Goal: Book appointment/travel/reservation

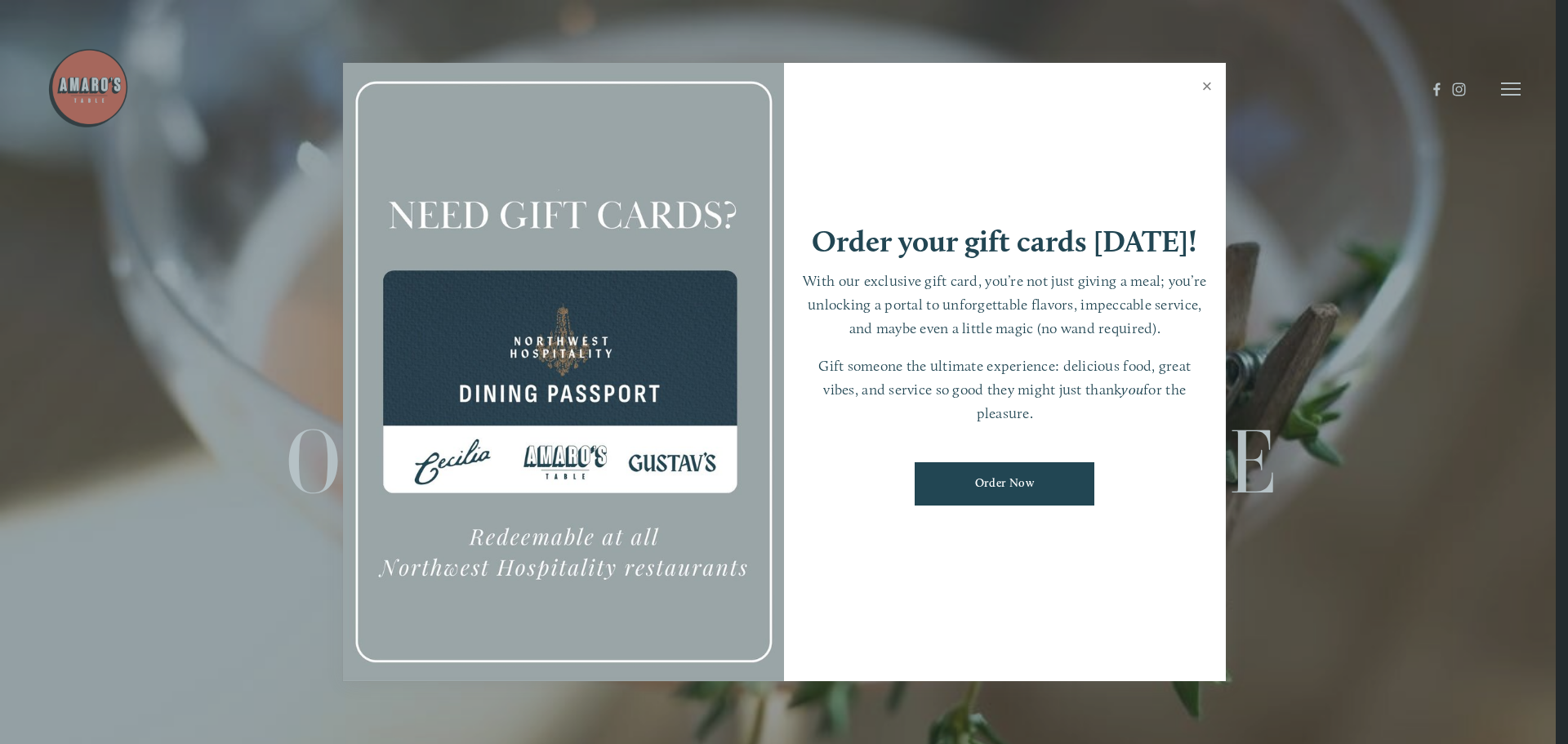
click at [1206, 86] on link "Close" at bounding box center [1207, 88] width 32 height 45
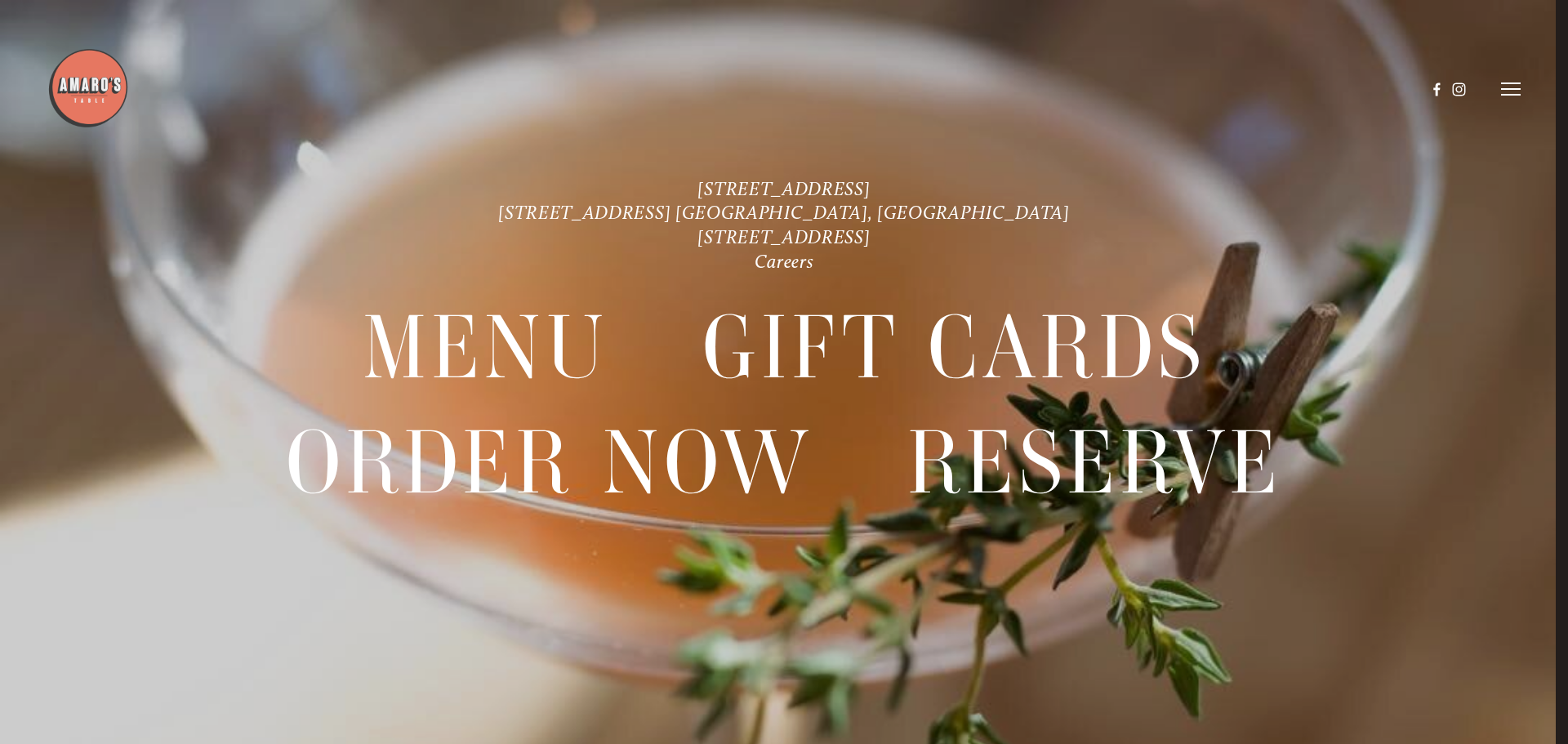
click at [1507, 86] on icon at bounding box center [1511, 89] width 20 height 15
click at [1286, 93] on span "Visit" at bounding box center [1289, 89] width 28 height 16
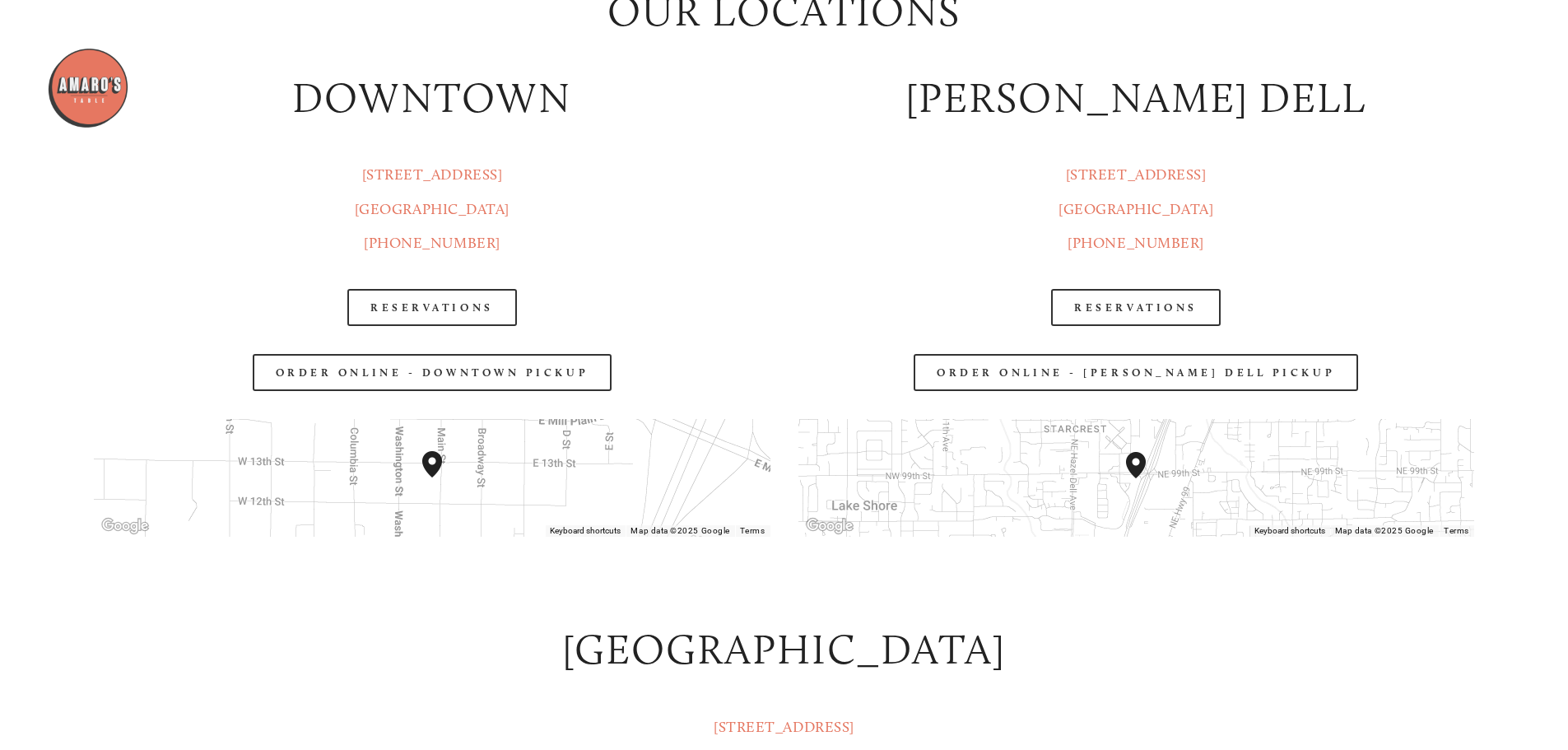
scroll to position [2185, 0]
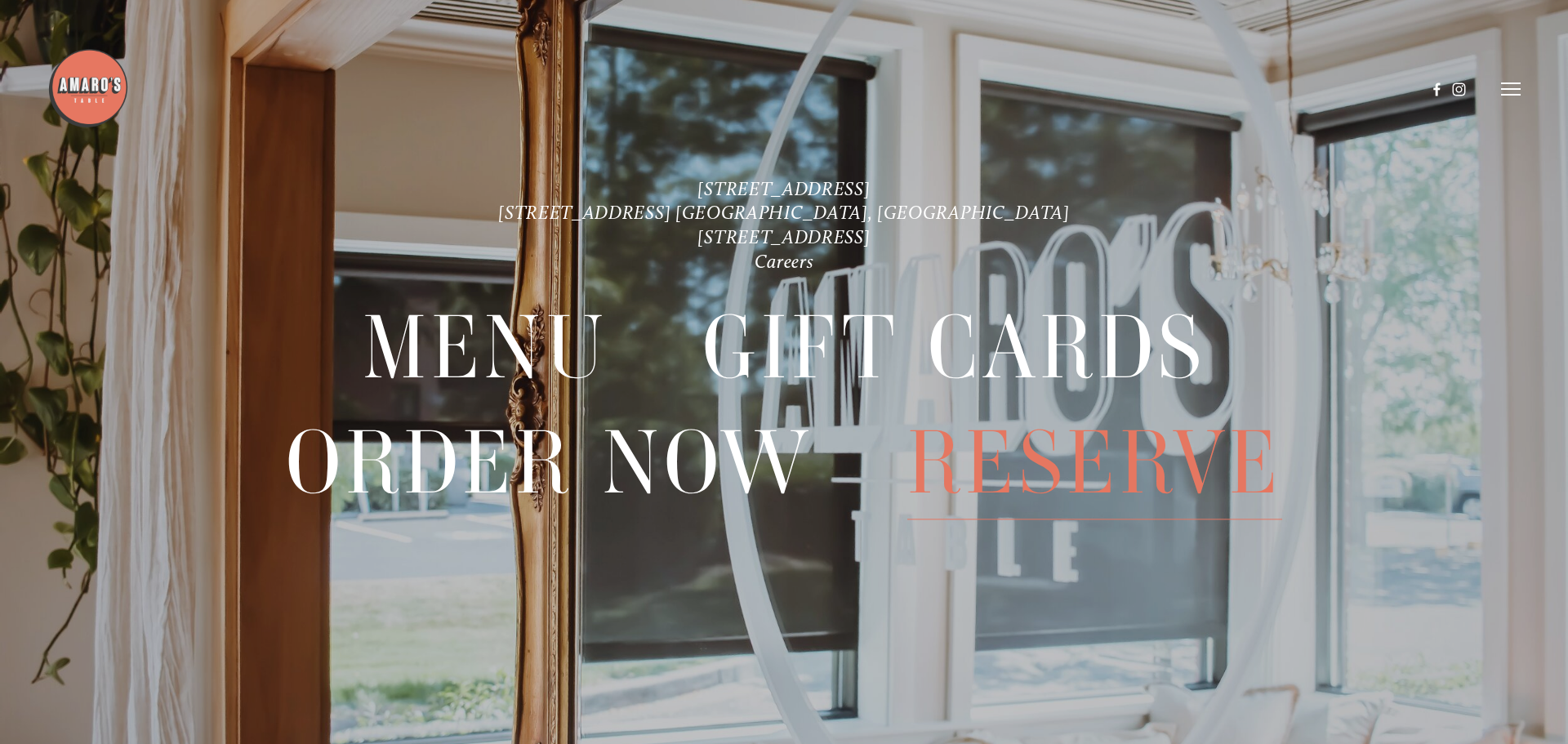
click at [1137, 452] on span "Reserve" at bounding box center [1095, 462] width 375 height 113
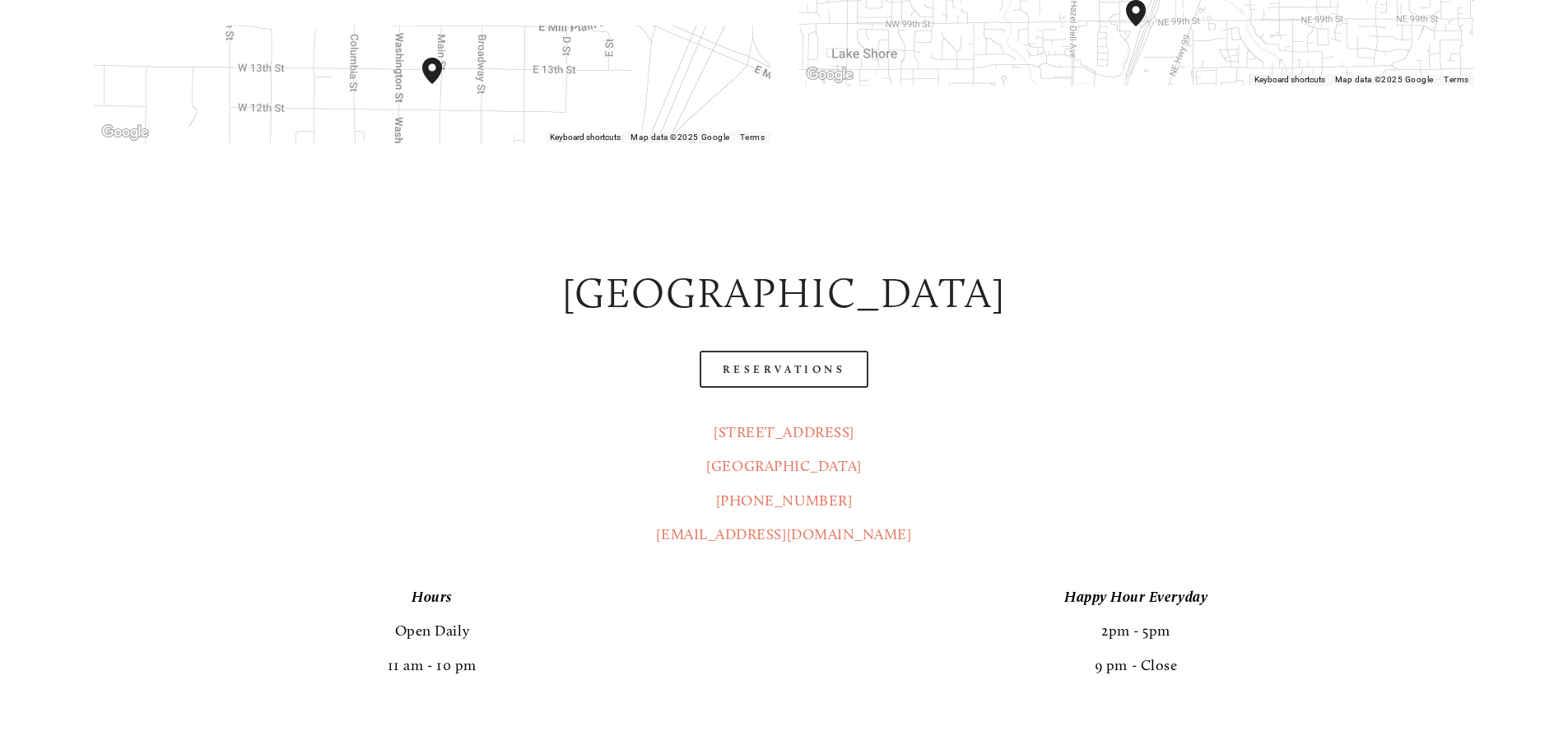
scroll to position [1152, 0]
